Goal: Task Accomplishment & Management: Complete application form

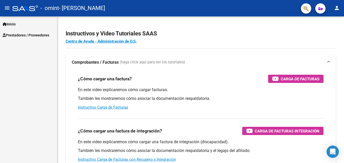
click at [36, 31] on link "Prestadores / Proveedores" at bounding box center [28, 35] width 57 height 11
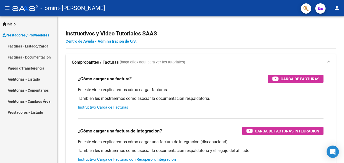
click at [35, 45] on link "Facturas - Listado/Carga" at bounding box center [28, 46] width 57 height 11
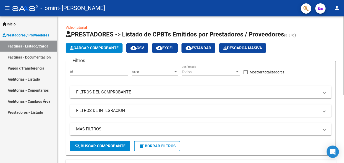
click at [77, 49] on span "Cargar Comprobante" at bounding box center [94, 48] width 49 height 5
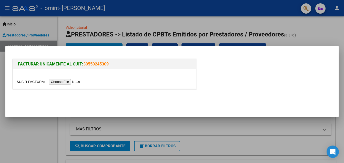
click at [64, 83] on input "file" at bounding box center [49, 81] width 65 height 5
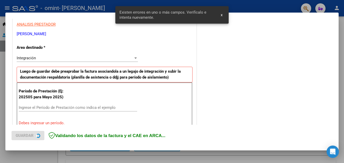
scroll to position [116, 0]
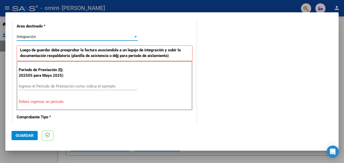
click at [112, 38] on div "Integración" at bounding box center [75, 36] width 117 height 5
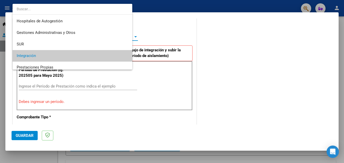
scroll to position [19, 0]
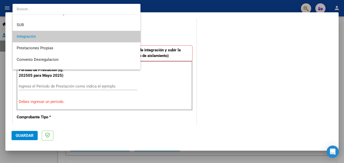
click at [112, 38] on span "Integración" at bounding box center [77, 37] width 120 height 12
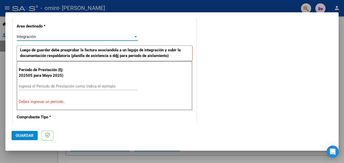
click at [57, 87] on input "Ingrese el Período de Prestación como indica el ejemplo" at bounding box center [78, 86] width 119 height 5
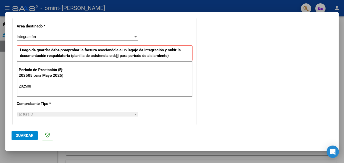
type input "202508"
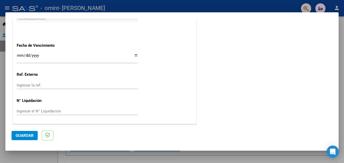
scroll to position [346, 0]
click at [22, 134] on span "Guardar" at bounding box center [25, 135] width 18 height 5
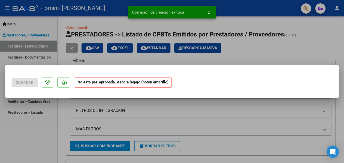
scroll to position [0, 0]
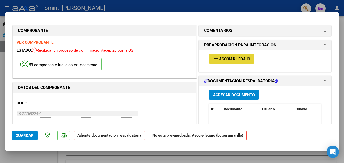
click at [219, 59] on span "Asociar Legajo" at bounding box center [234, 59] width 31 height 5
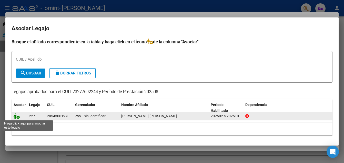
click at [16, 117] on icon at bounding box center [17, 116] width 6 height 6
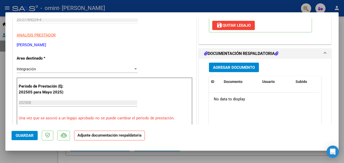
scroll to position [95, 0]
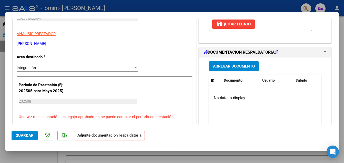
click at [225, 65] on span "Agregar Documento" at bounding box center [234, 66] width 42 height 5
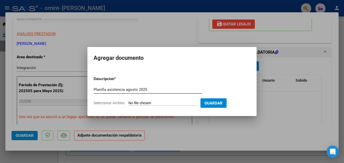
type input "Planilla asistencia agosto 2025"
click at [153, 103] on input "Seleccionar Archivo" at bounding box center [163, 103] width 68 height 5
type input "C:\fakepath\planilla asistencia agosto.jpg"
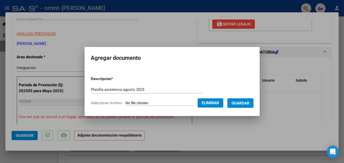
click at [250, 101] on span "Guardar" at bounding box center [241, 103] width 18 height 5
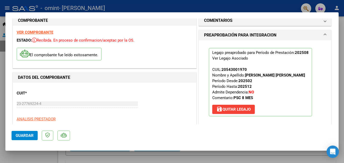
scroll to position [11, 0]
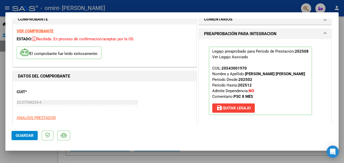
click at [30, 137] on span "Guardar" at bounding box center [25, 135] width 18 height 5
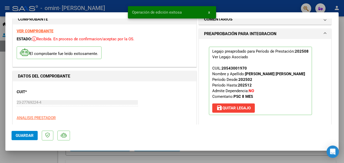
click at [209, 12] on span "x" at bounding box center [209, 12] width 2 height 5
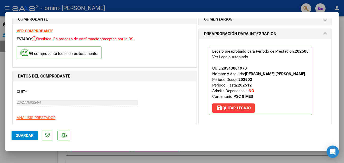
click at [208, 6] on div at bounding box center [172, 81] width 344 height 163
type input "$ 0,00"
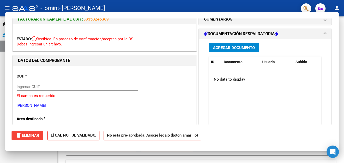
scroll to position [5, 0]
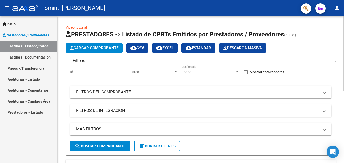
drag, startPoint x: 342, startPoint y: 50, endPoint x: 337, endPoint y: 79, distance: 30.4
click at [337, 79] on div "Video tutorial PRESTADORES -> Listado de CPBTs Emitidos por Prestadores / Prove…" at bounding box center [201, 157] width 287 height 283
drag, startPoint x: 337, startPoint y: 79, endPoint x: 342, endPoint y: 82, distance: 5.9
click at [342, 82] on div "Video tutorial PRESTADORES -> Listado de CPBTs Emitidos por Prestadores / Prove…" at bounding box center [201, 157] width 287 height 283
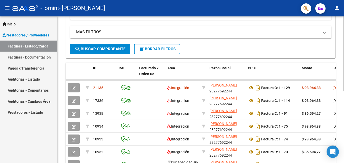
scroll to position [98, 0]
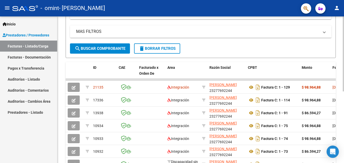
click at [339, 138] on div "Video tutorial PRESTADORES -> Listado de CPBTs Emitidos por Prestadores / Prove…" at bounding box center [202, 60] width 288 height 283
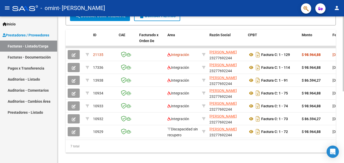
scroll to position [134, 0]
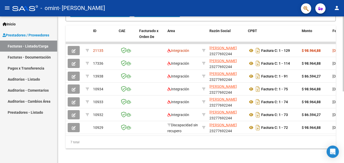
click at [341, 128] on div "Video tutorial PRESTADORES -> Listado de CPBTs Emitidos por Prestadores / Prove…" at bounding box center [202, 23] width 288 height 283
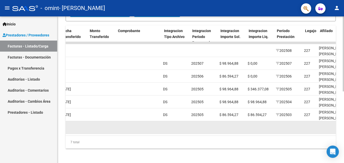
scroll to position [0, 397]
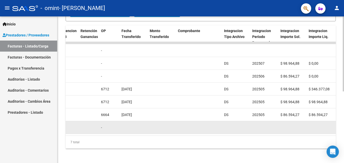
click at [192, 133] on datatable-body-cell at bounding box center [199, 127] width 46 height 13
